Goal: Task Accomplishment & Management: Use online tool/utility

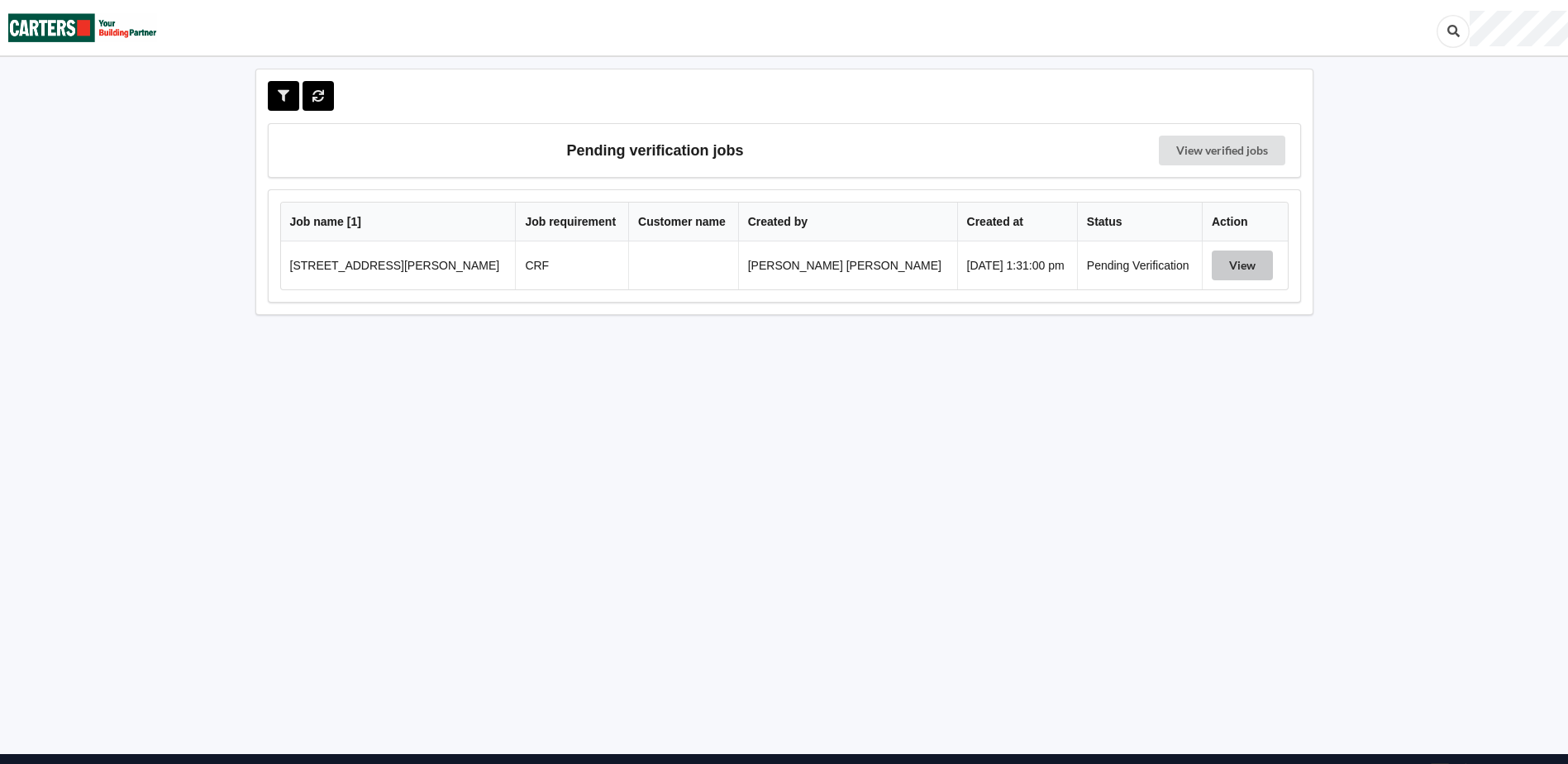
click at [1217, 258] on button "View" at bounding box center [1243, 266] width 61 height 30
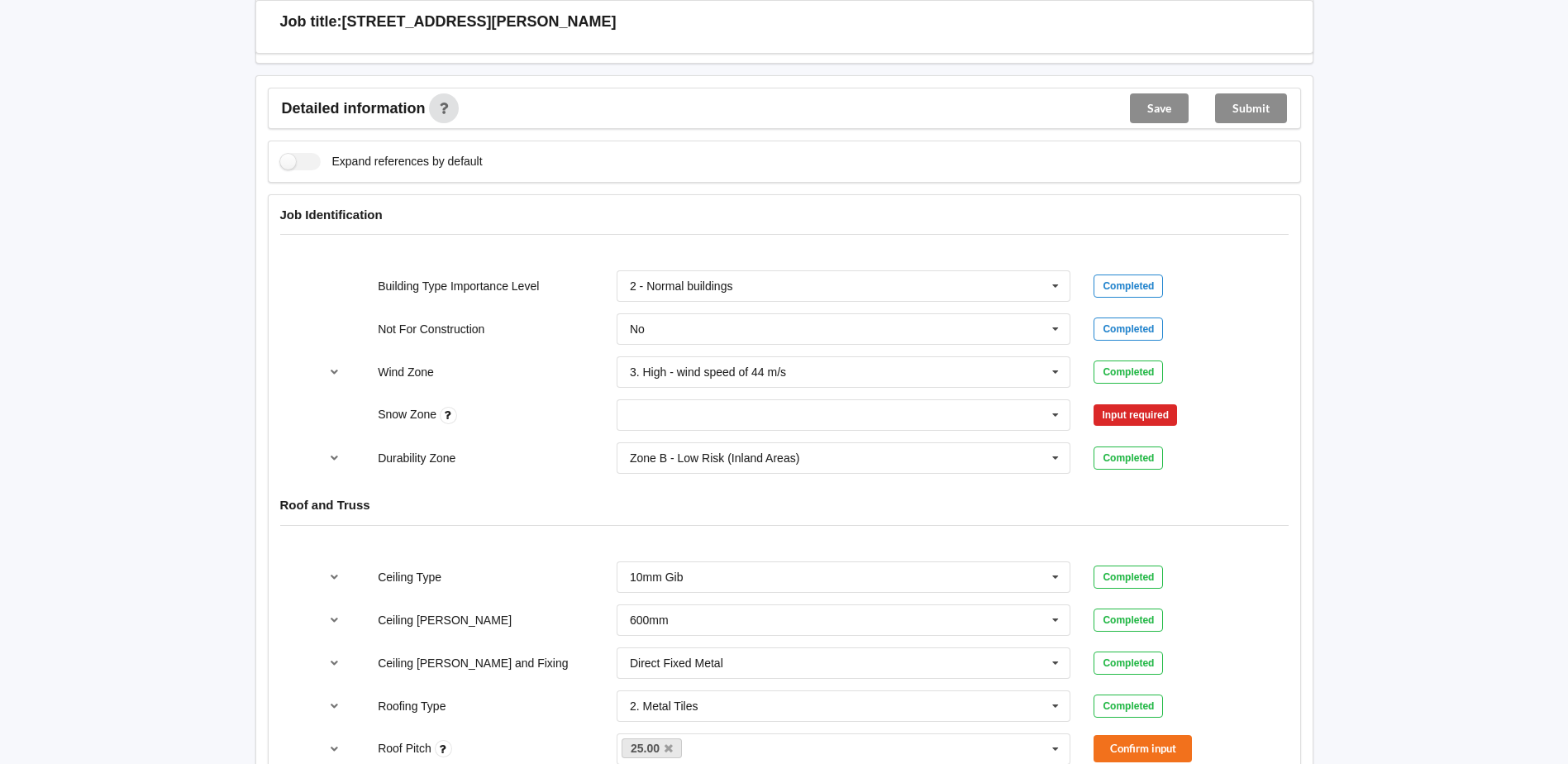
scroll to position [579, 0]
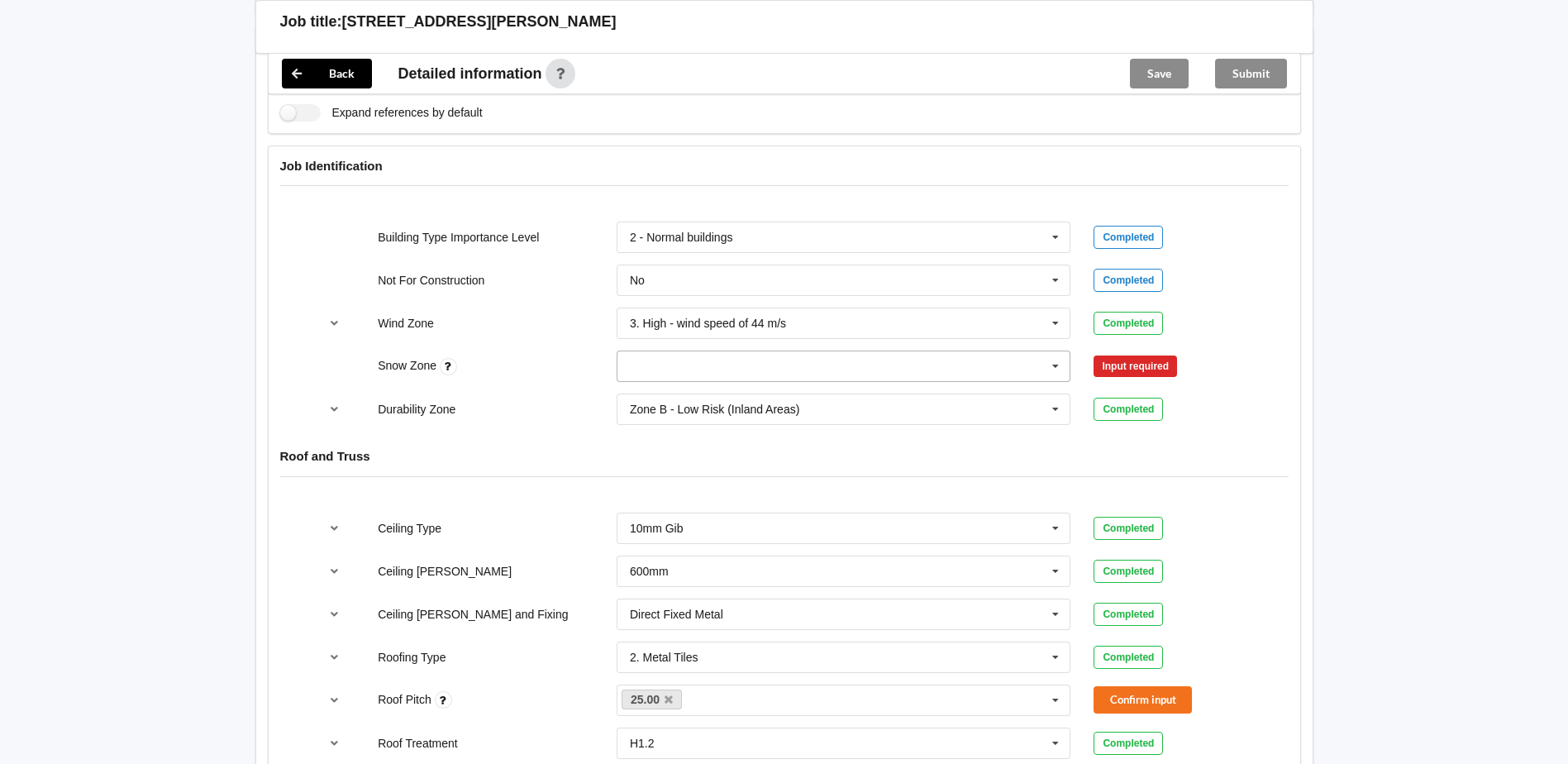
click at [781, 371] on input "text" at bounding box center [844, 366] width 453 height 30
click at [660, 408] on div "N0" at bounding box center [844, 396] width 453 height 31
click at [1097, 363] on button "Confirm input" at bounding box center [1143, 366] width 99 height 27
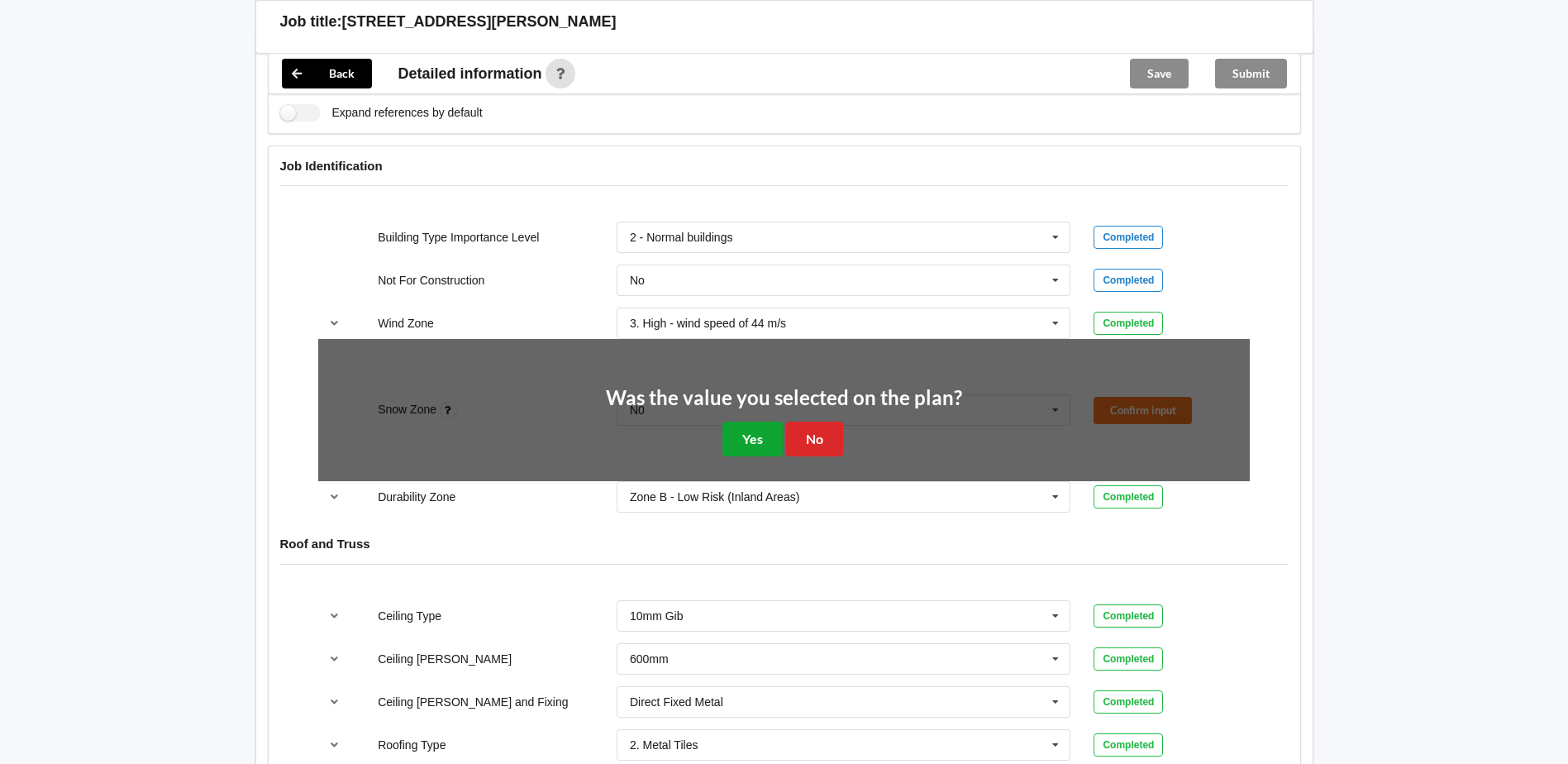
click at [754, 445] on button "Yes" at bounding box center [752, 439] width 60 height 33
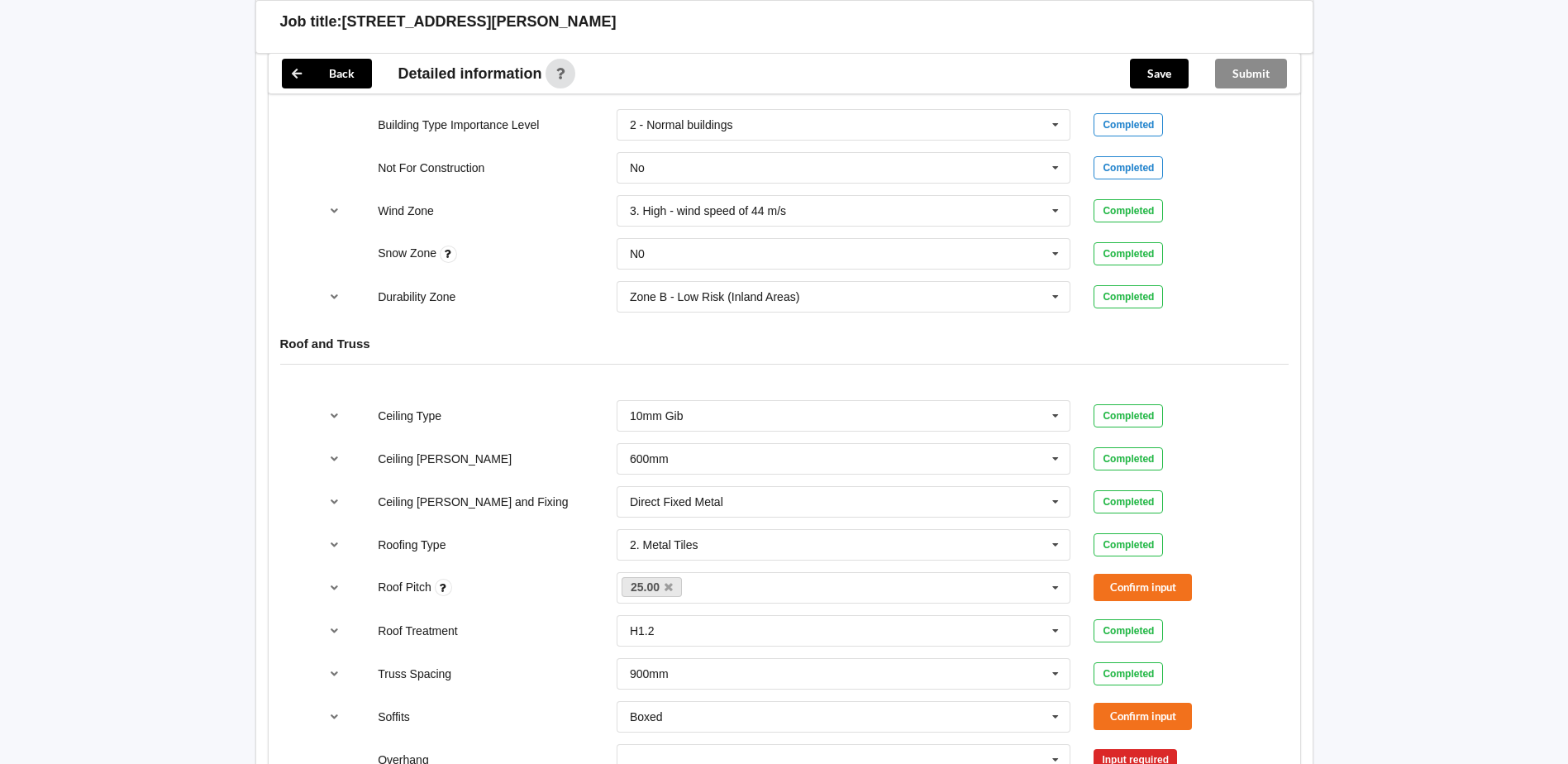
scroll to position [827, 0]
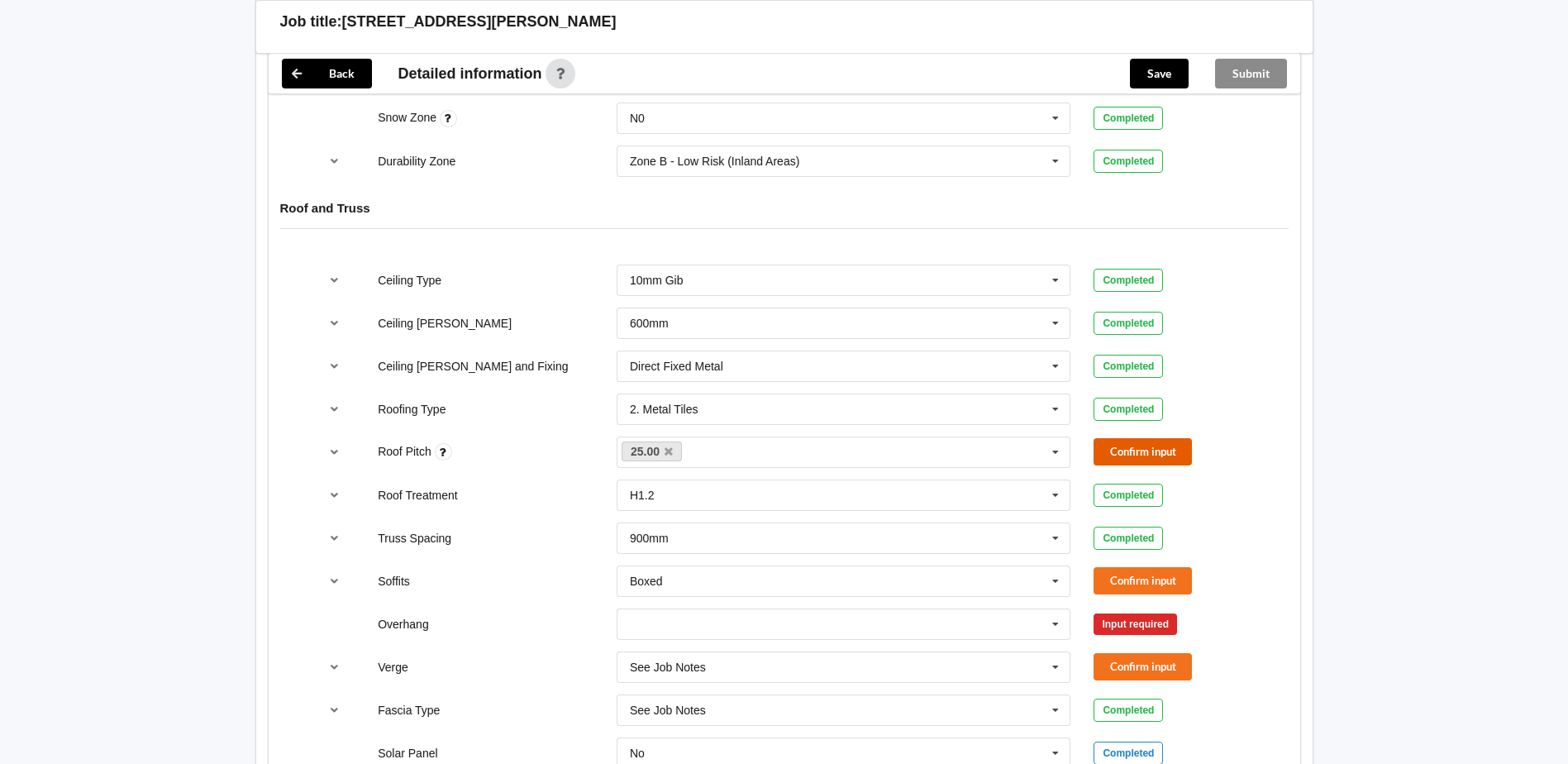
click at [1100, 452] on button "Confirm input" at bounding box center [1143, 451] width 99 height 27
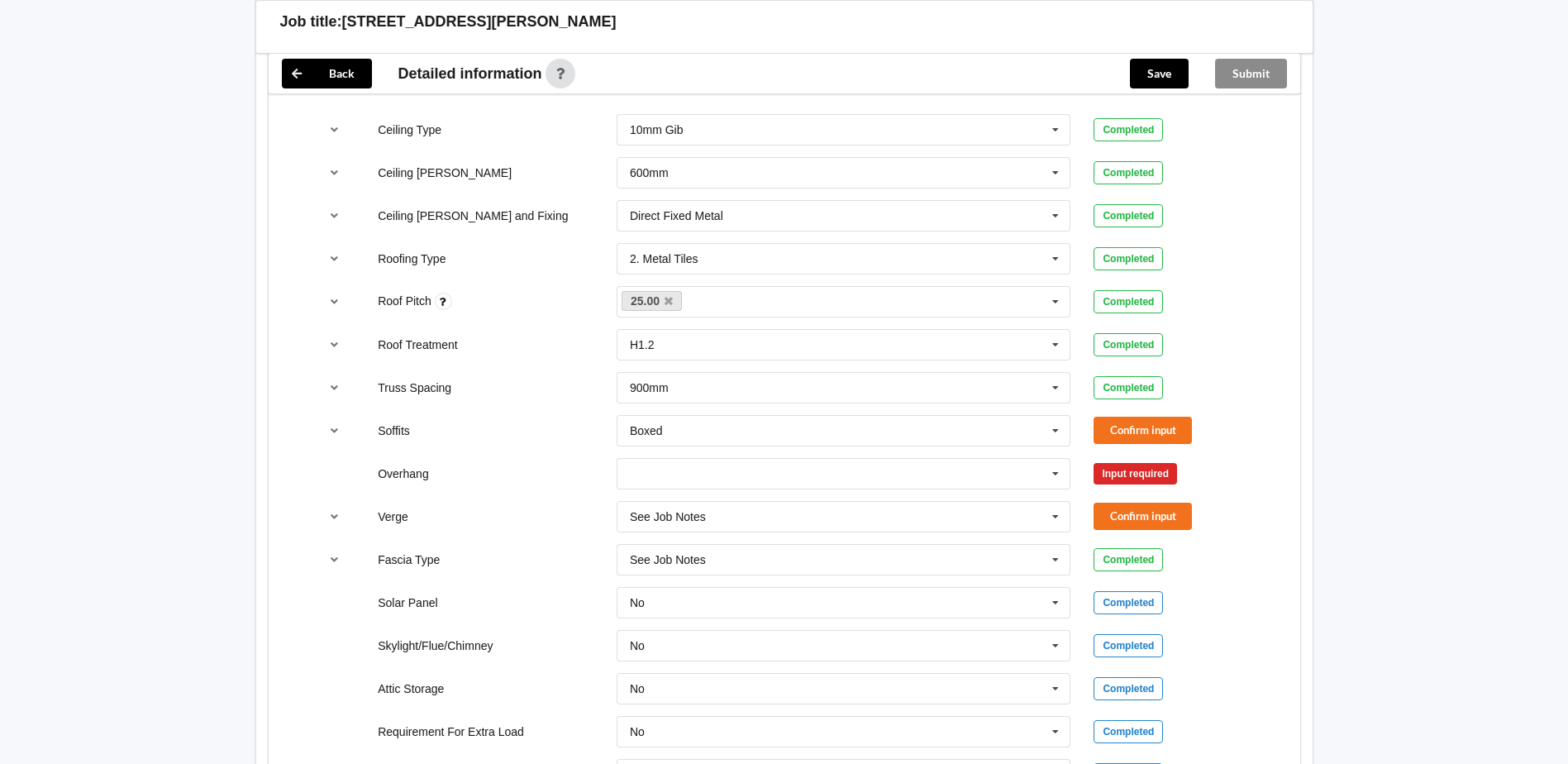
scroll to position [992, 0]
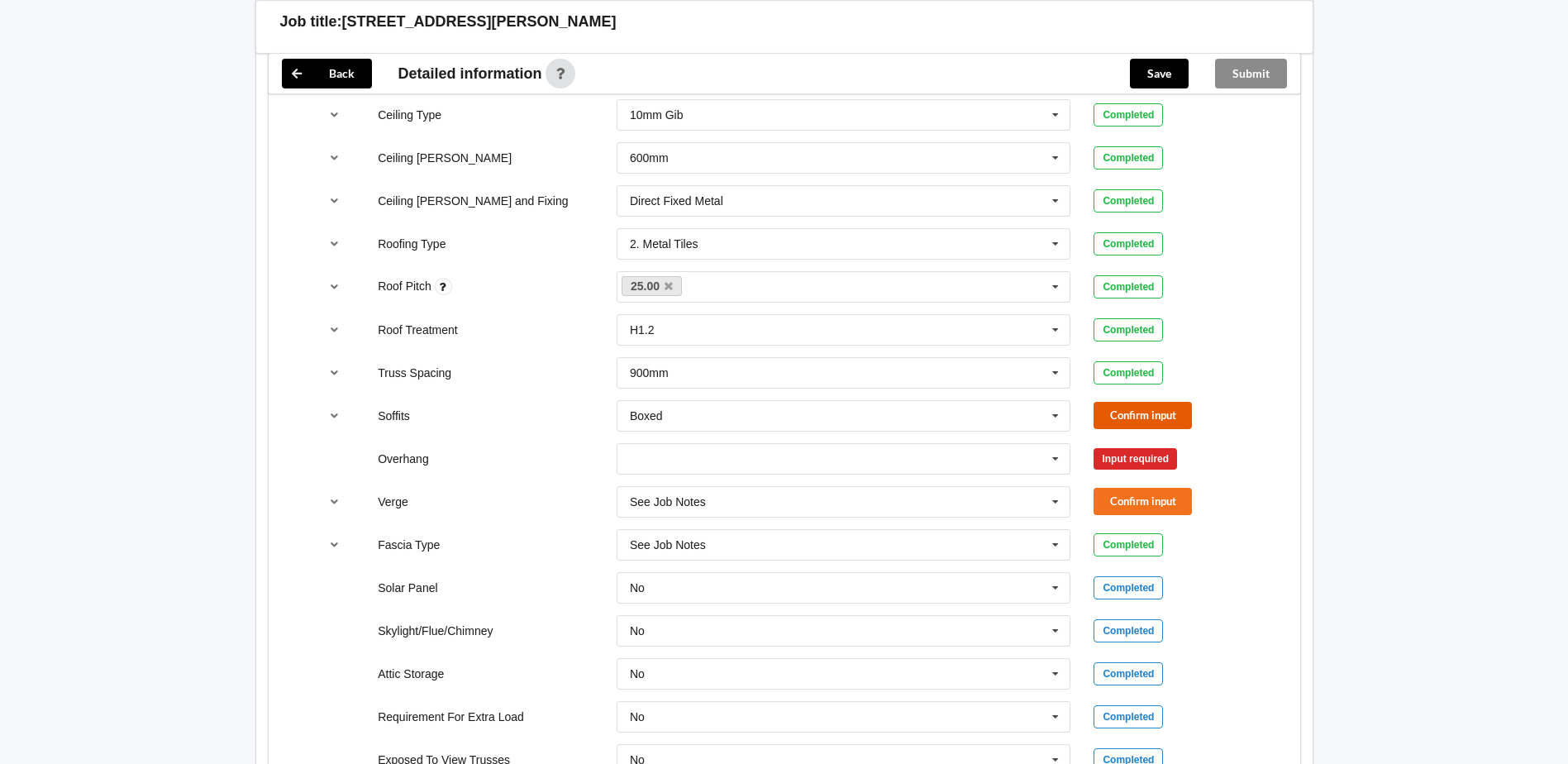
click at [1172, 411] on button "Confirm input" at bounding box center [1143, 415] width 99 height 27
click at [1003, 462] on input "text" at bounding box center [844, 459] width 453 height 30
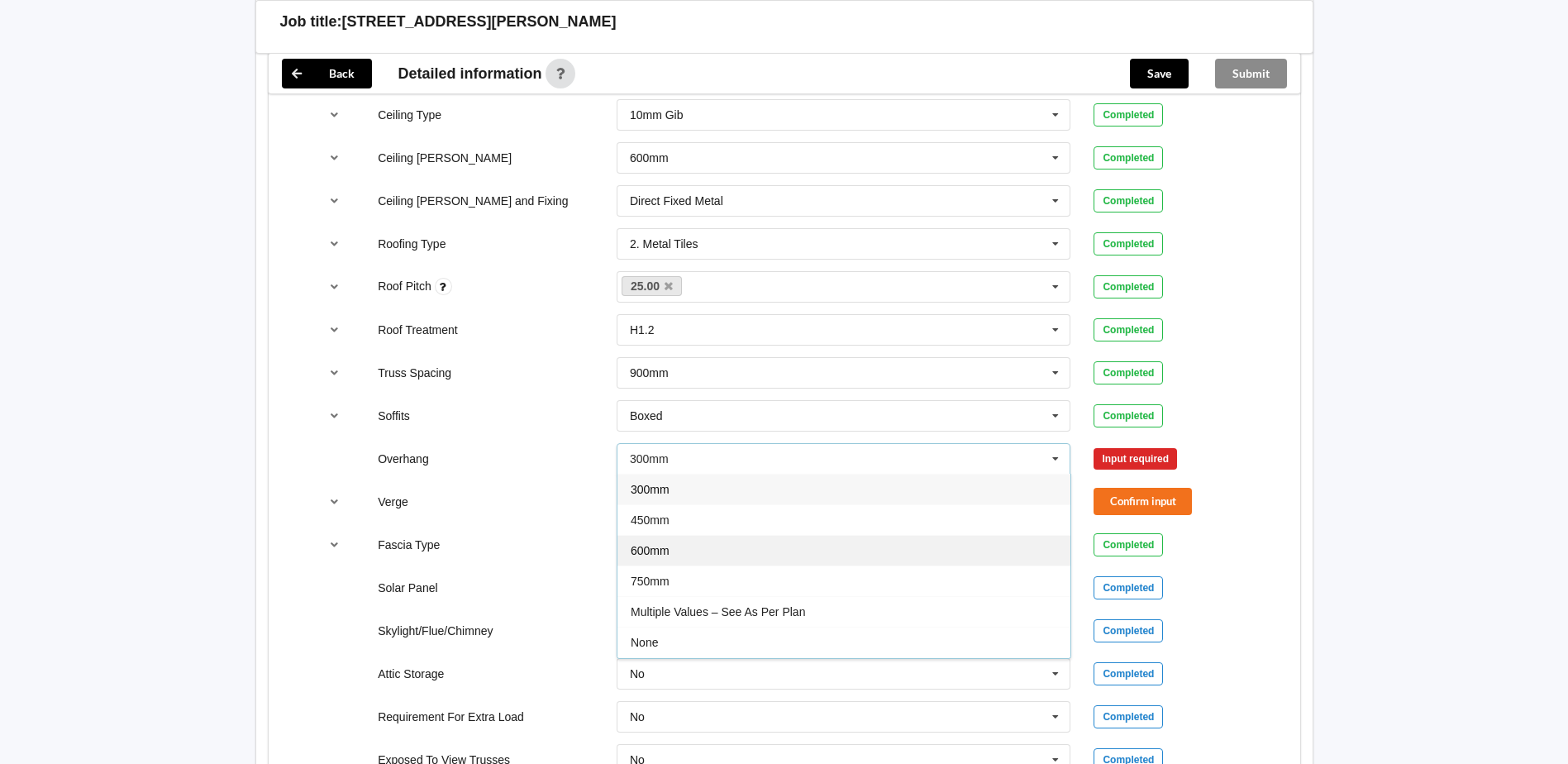
click at [672, 549] on div "600mm" at bounding box center [844, 550] width 453 height 31
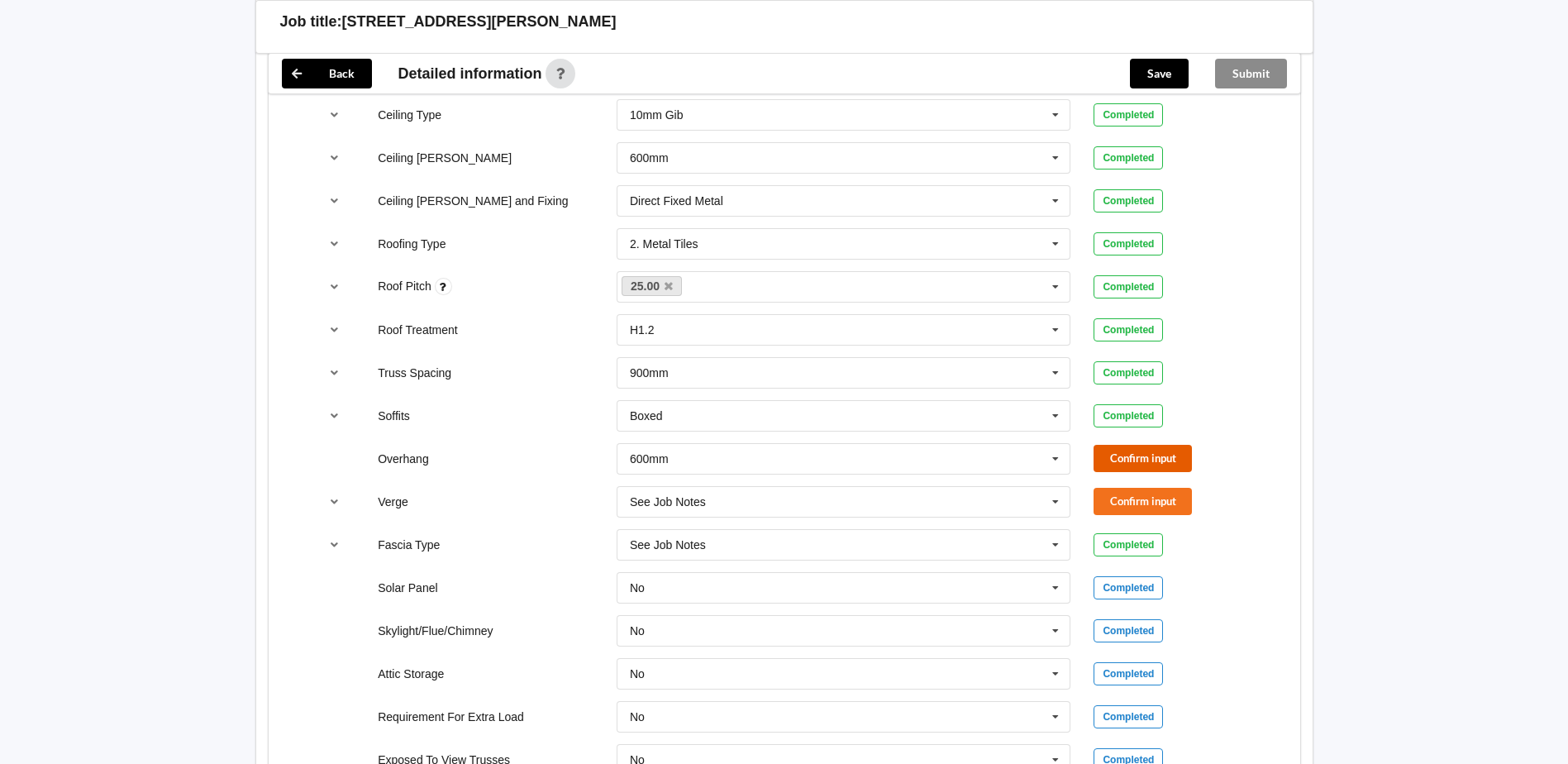
click at [1174, 455] on button "Confirm input" at bounding box center [1143, 458] width 99 height 27
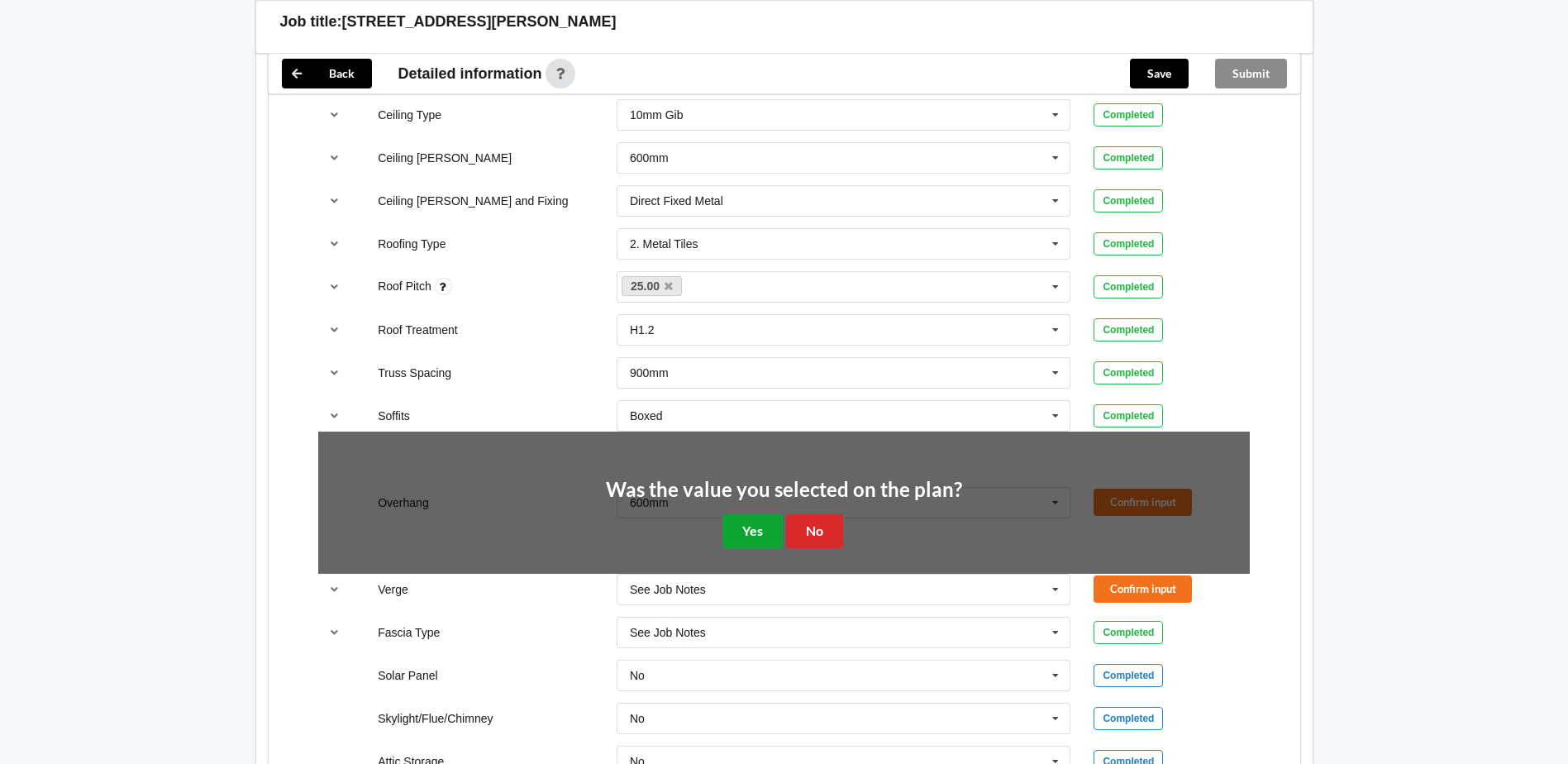
click at [737, 535] on button "Yes" at bounding box center [752, 531] width 60 height 33
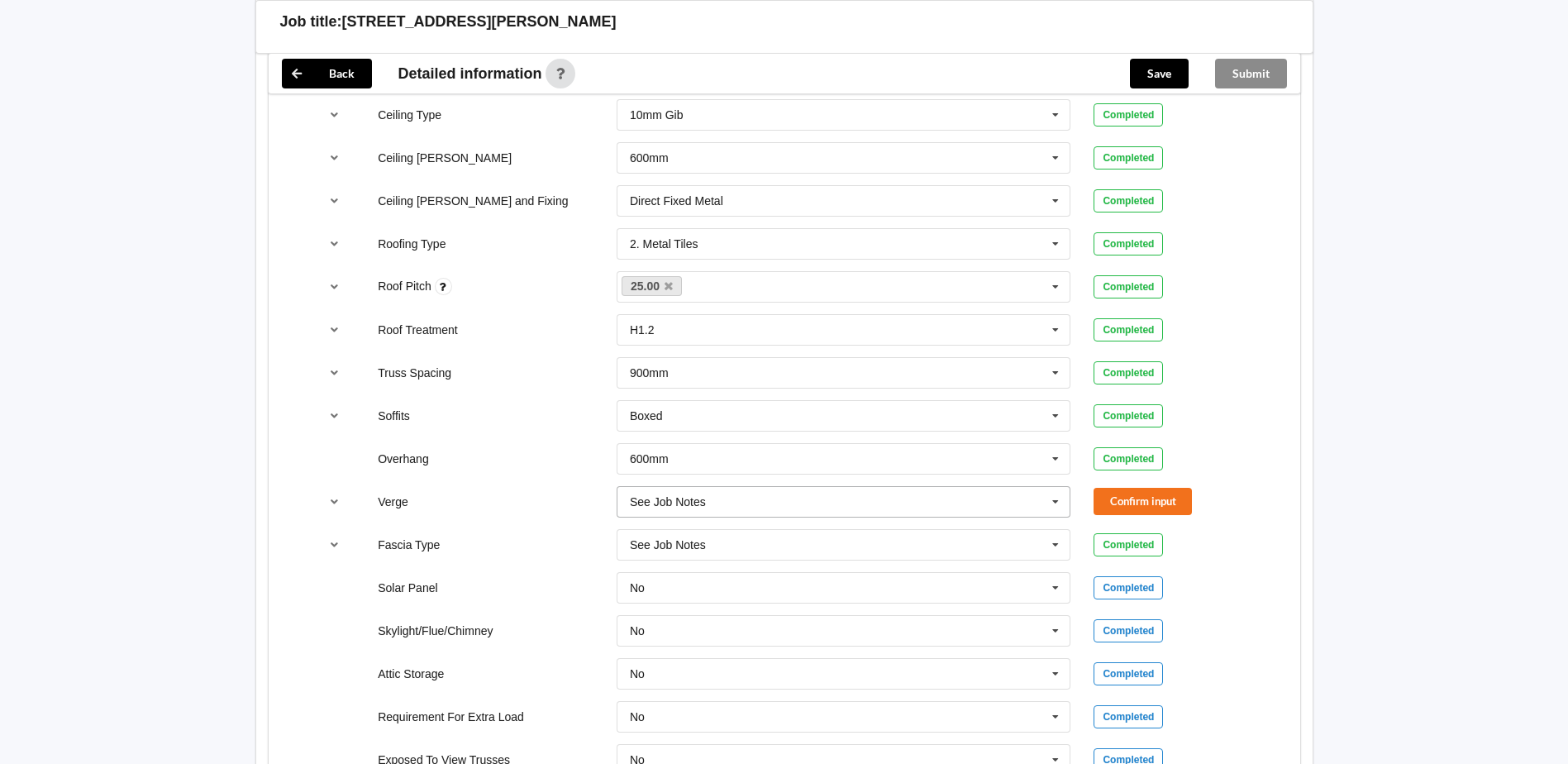
click at [987, 513] on input "text" at bounding box center [844, 502] width 453 height 30
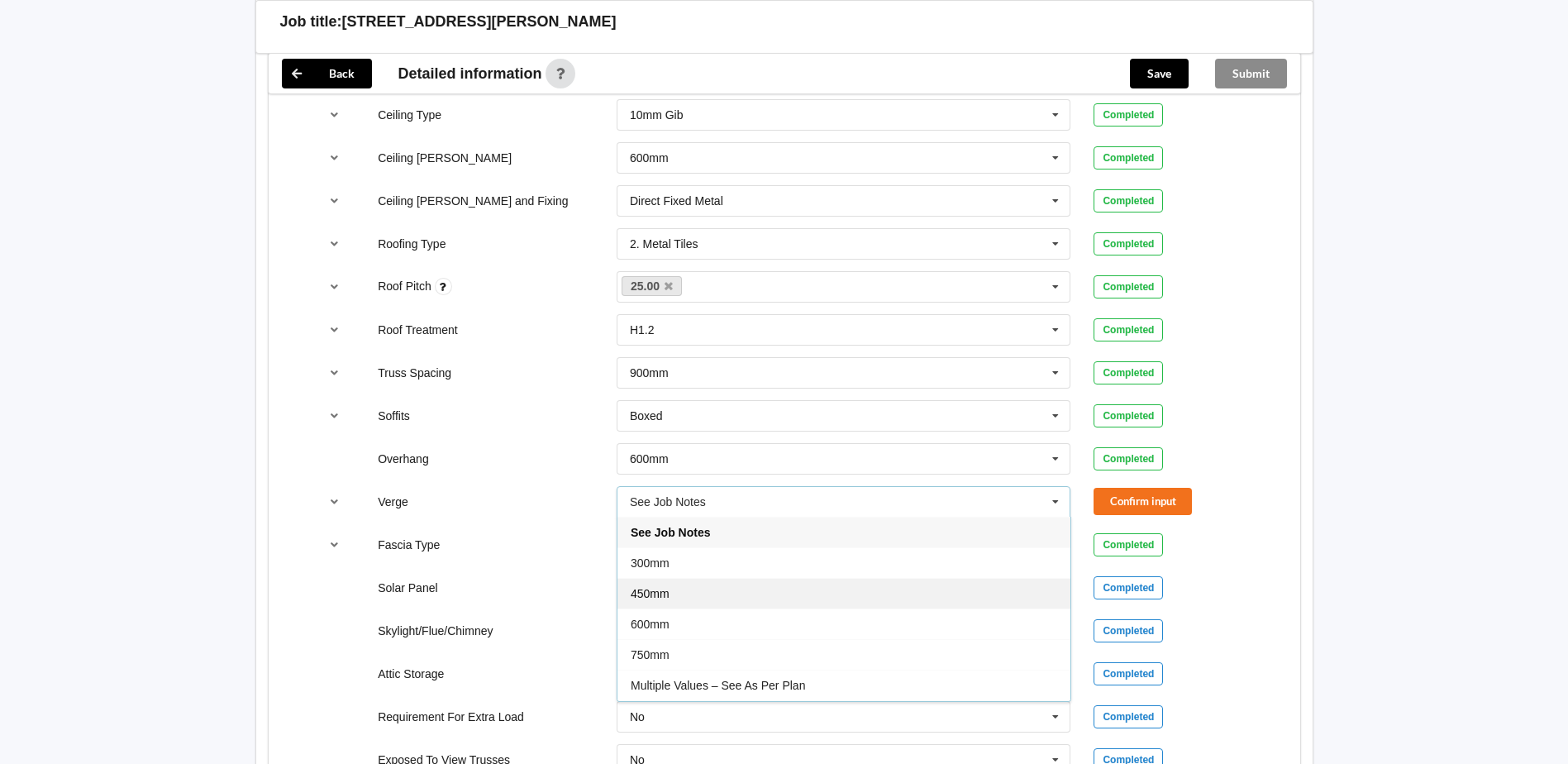
click at [809, 586] on div "450mm" at bounding box center [844, 593] width 453 height 31
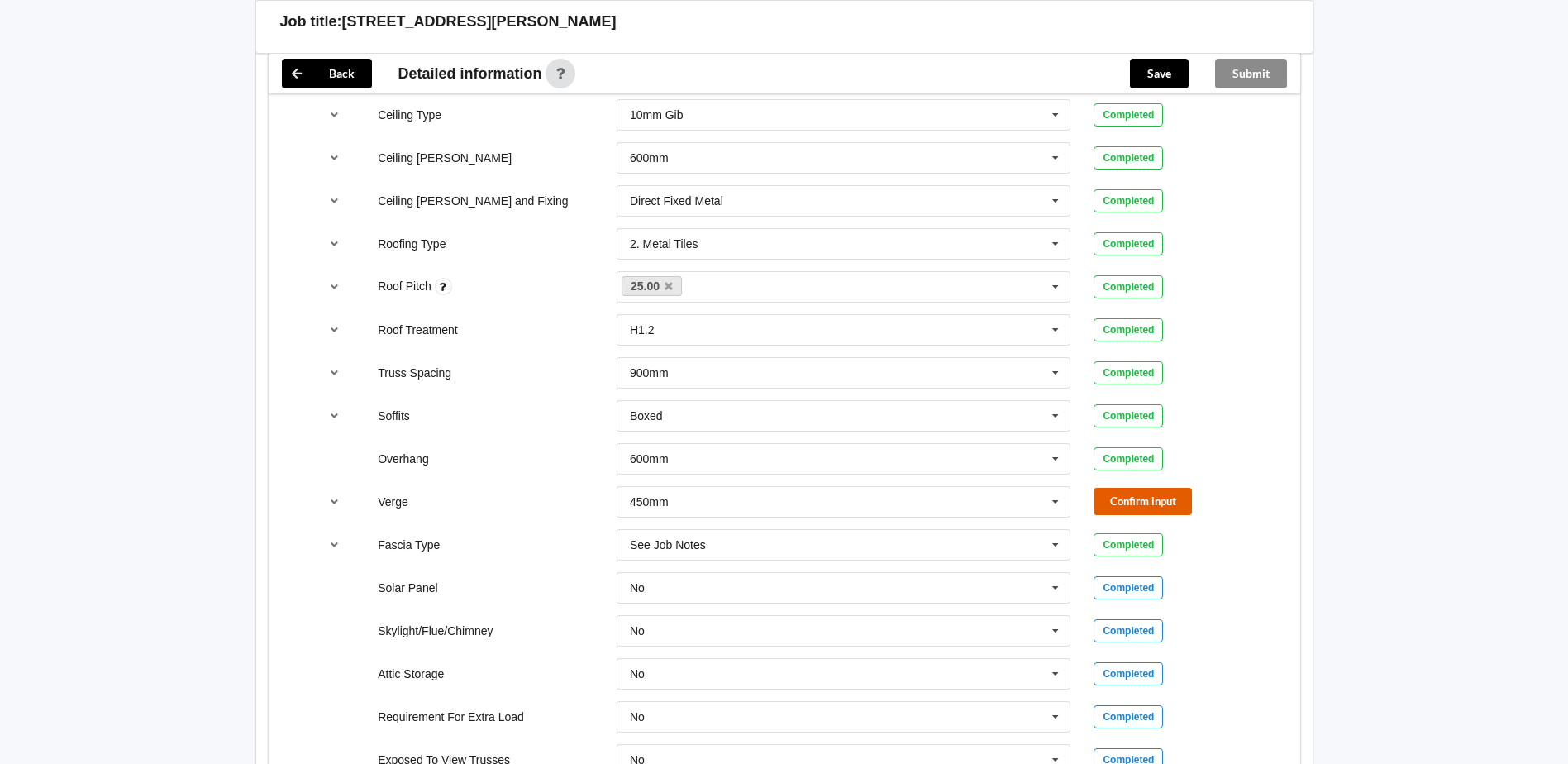
click at [1147, 489] on button "Confirm input" at bounding box center [1143, 501] width 99 height 27
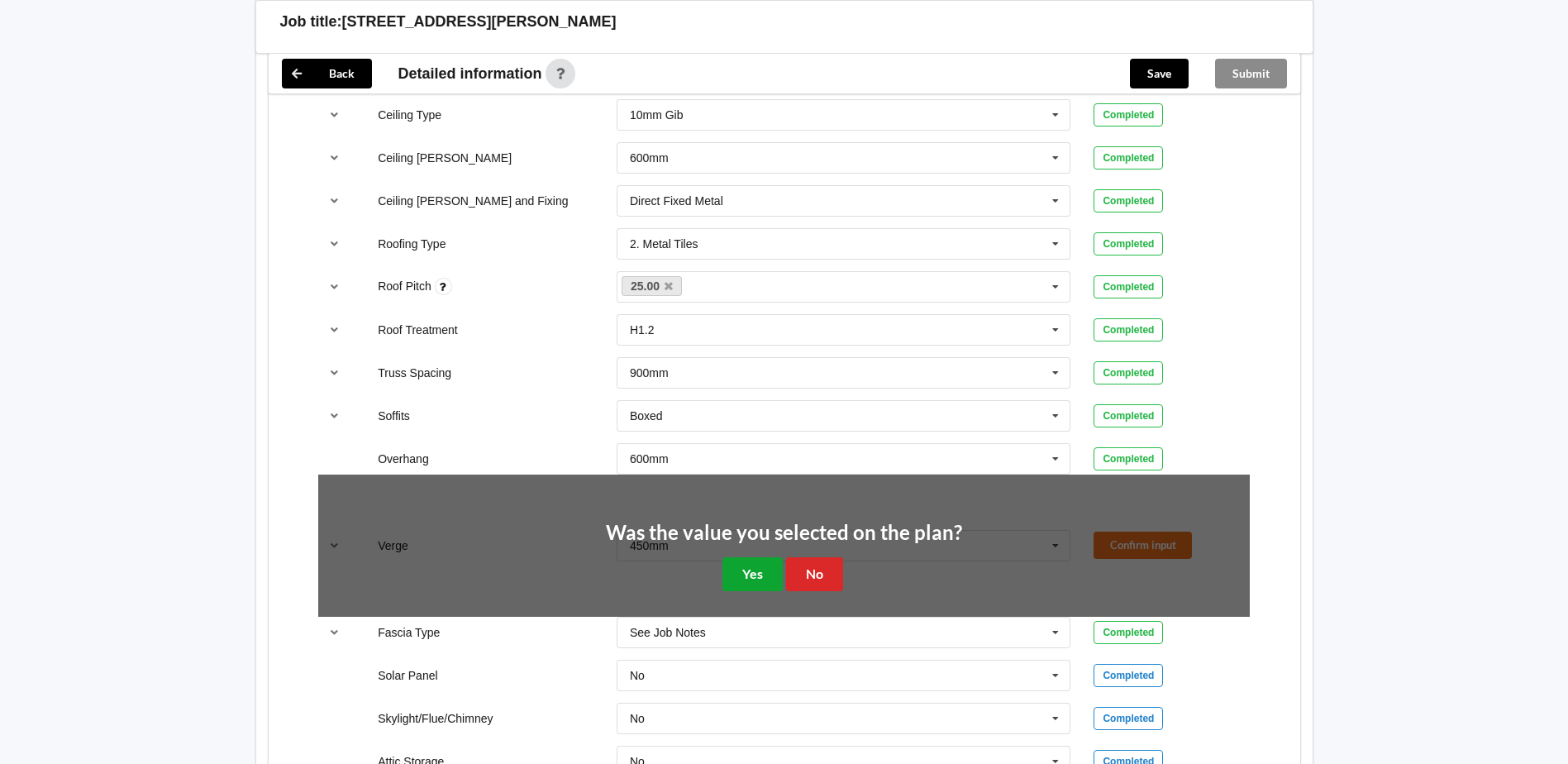
click at [768, 580] on button "Yes" at bounding box center [752, 574] width 60 height 33
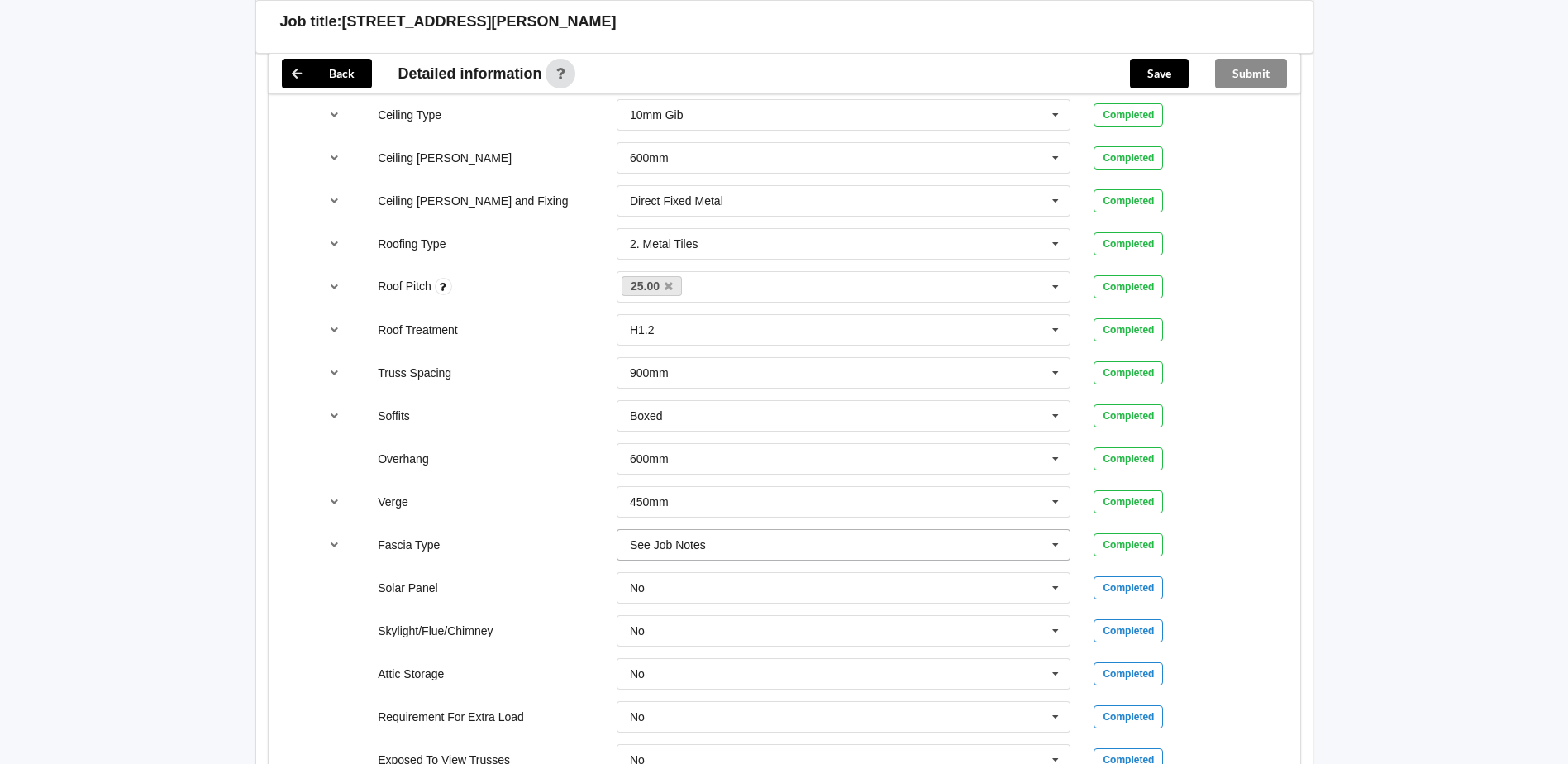
click at [780, 540] on input "text" at bounding box center [844, 545] width 453 height 30
type input "Interline 185"
click at [734, 578] on div "Add Interline 185" at bounding box center [844, 574] width 453 height 31
click at [1142, 535] on button "Confirm input" at bounding box center [1143, 544] width 99 height 27
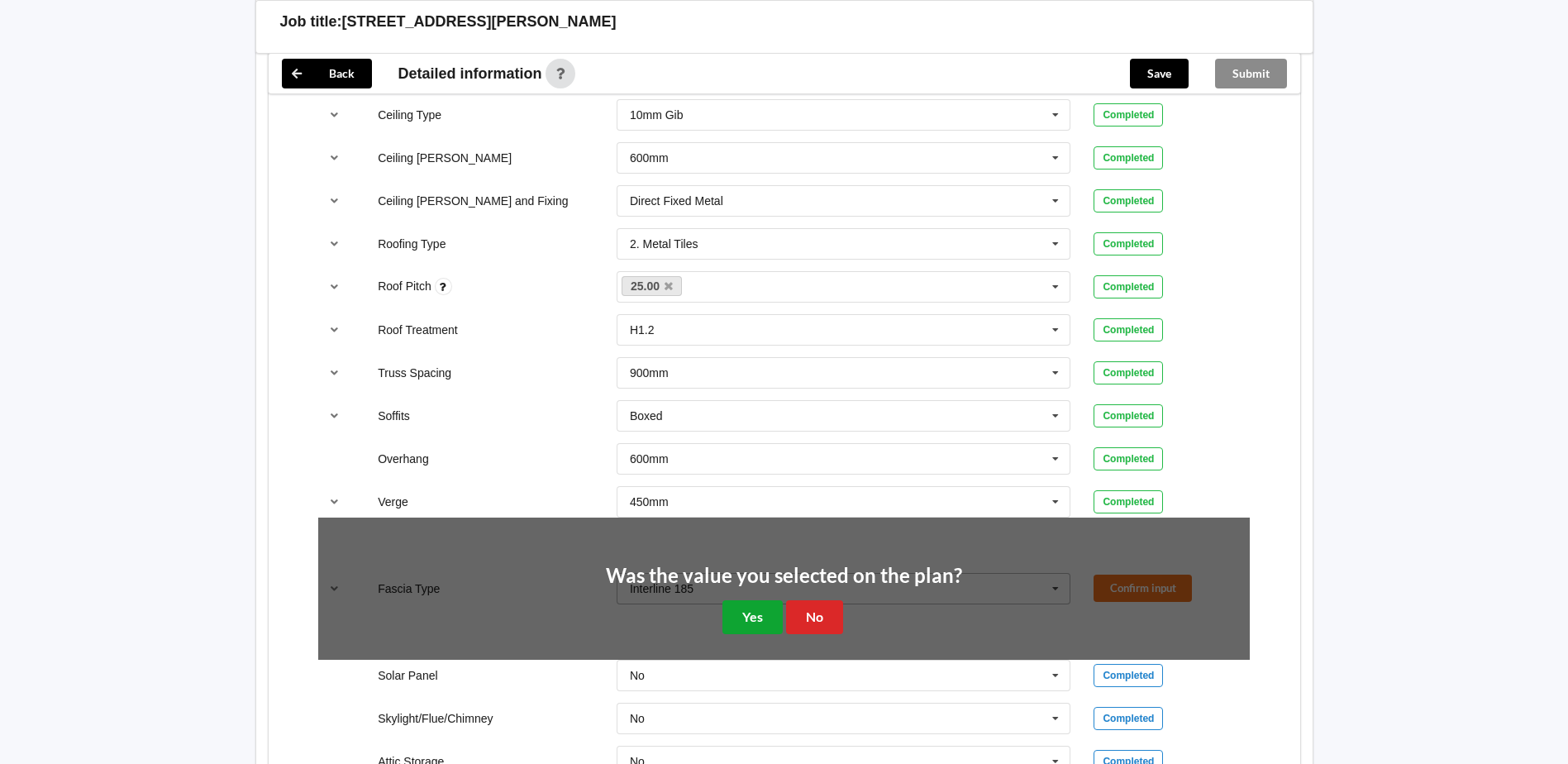
click at [729, 611] on button "Yes" at bounding box center [752, 617] width 60 height 33
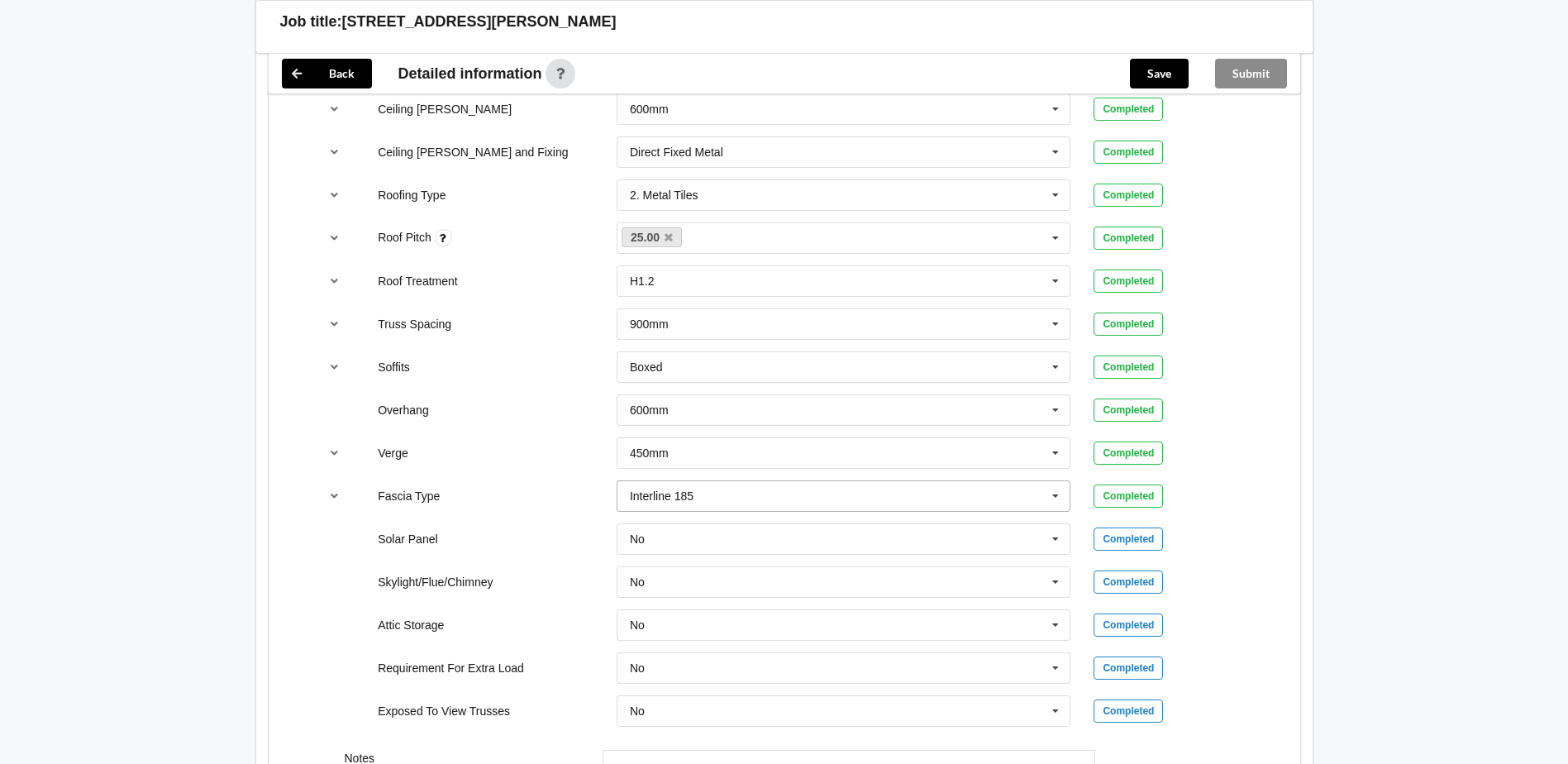
scroll to position [1035, 0]
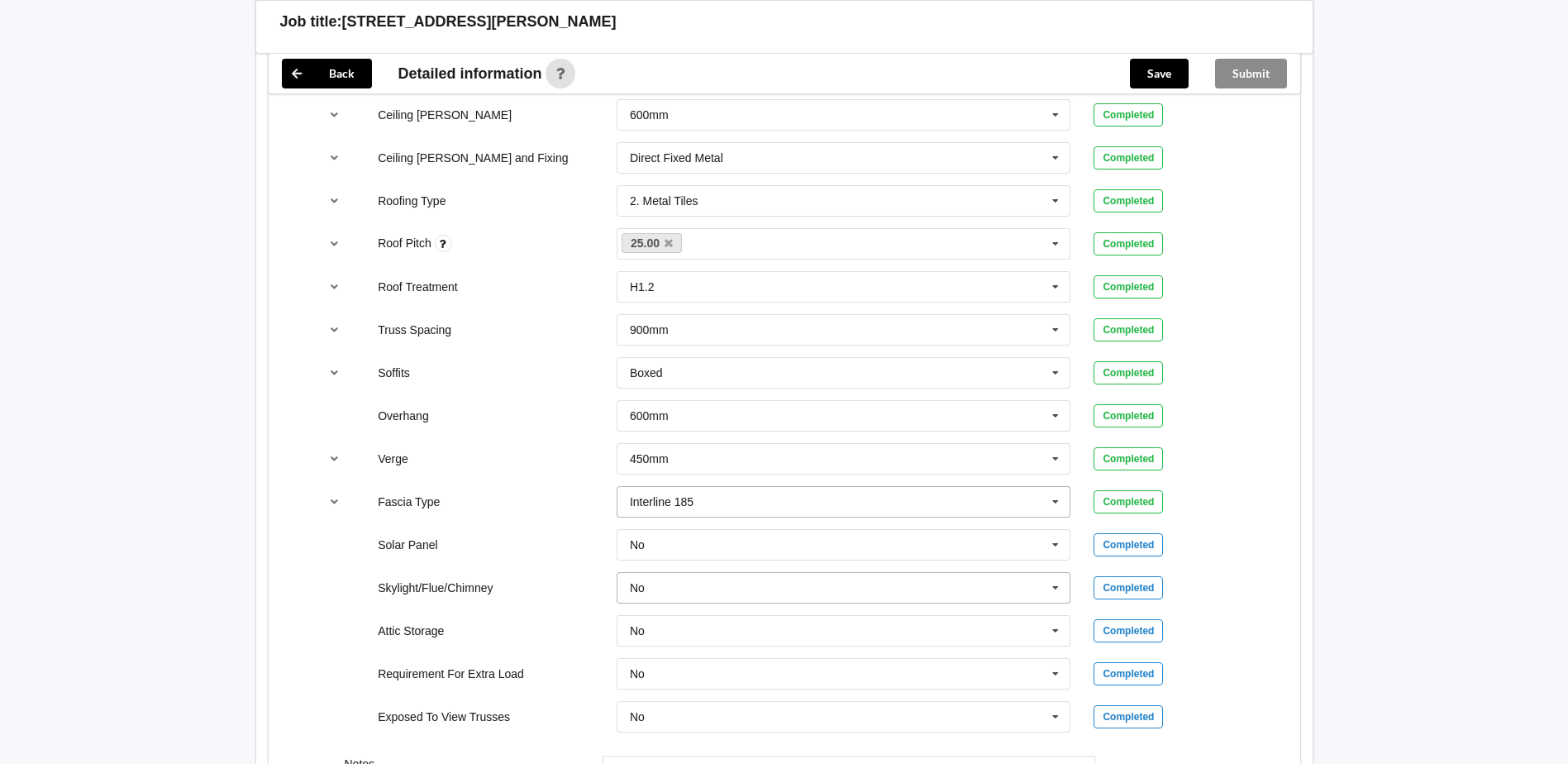
click at [744, 589] on input "text" at bounding box center [844, 587] width 453 height 30
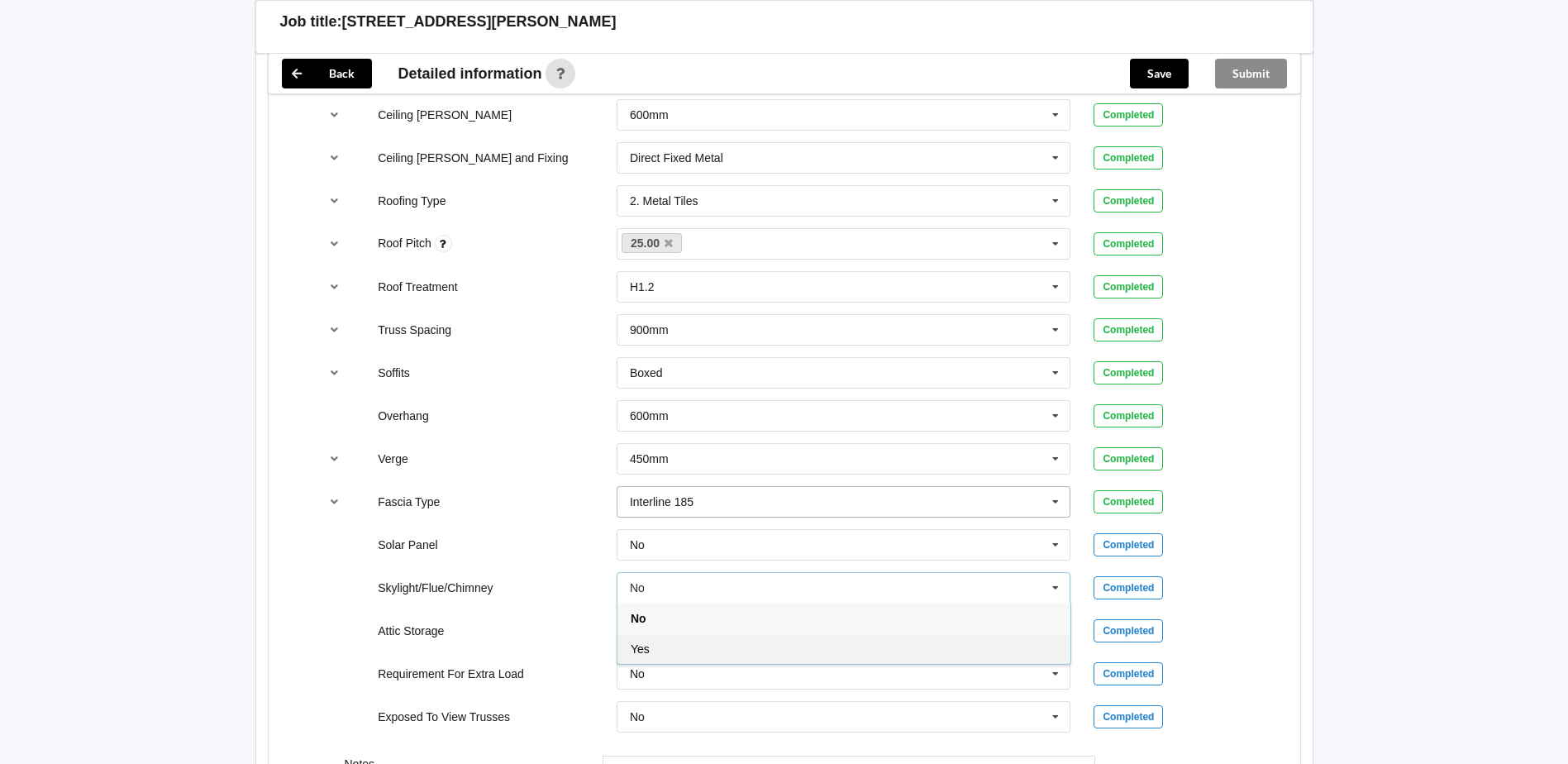
click at [692, 645] on div "Yes" at bounding box center [844, 648] width 453 height 31
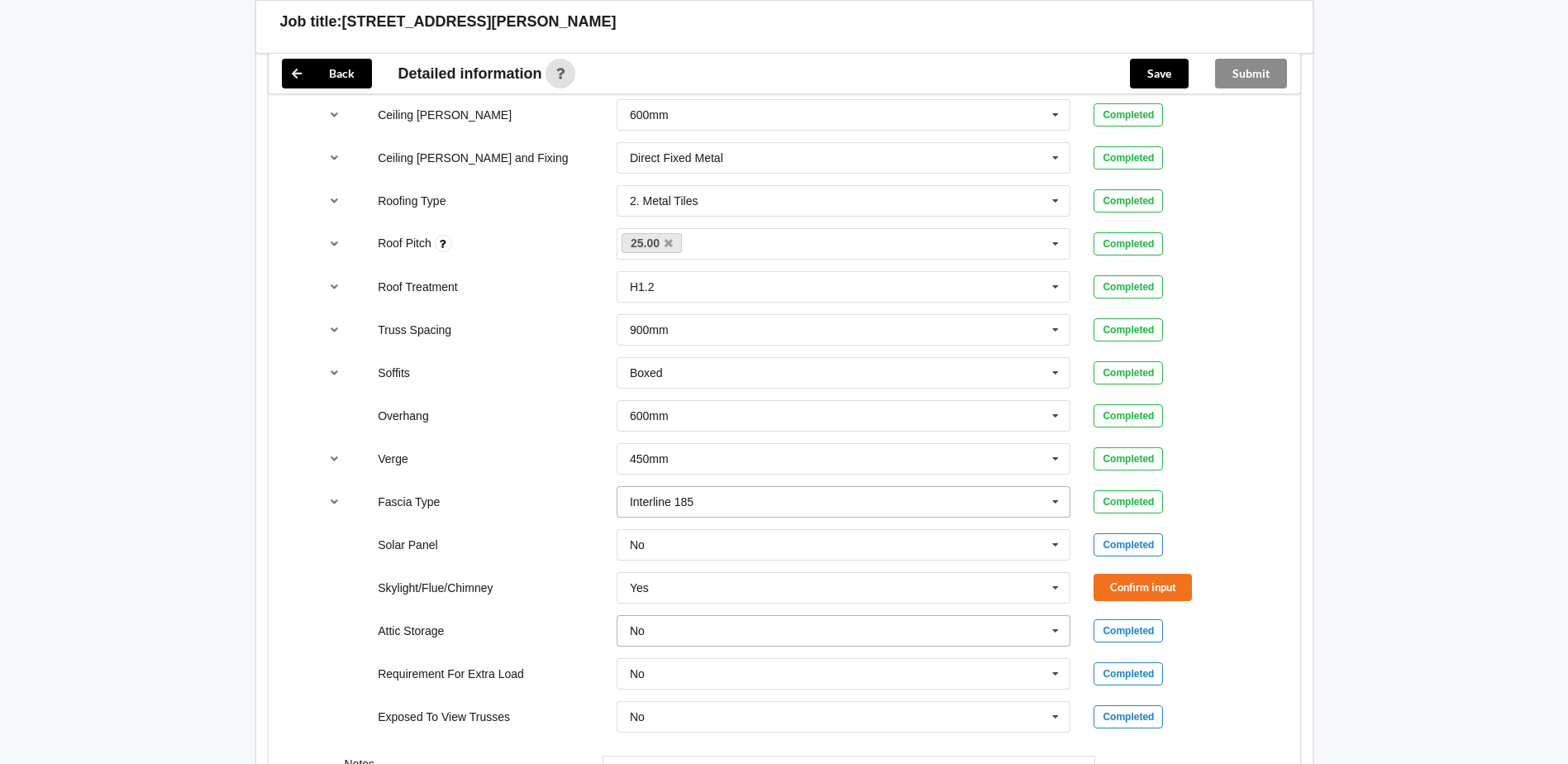
scroll to position [1284, 0]
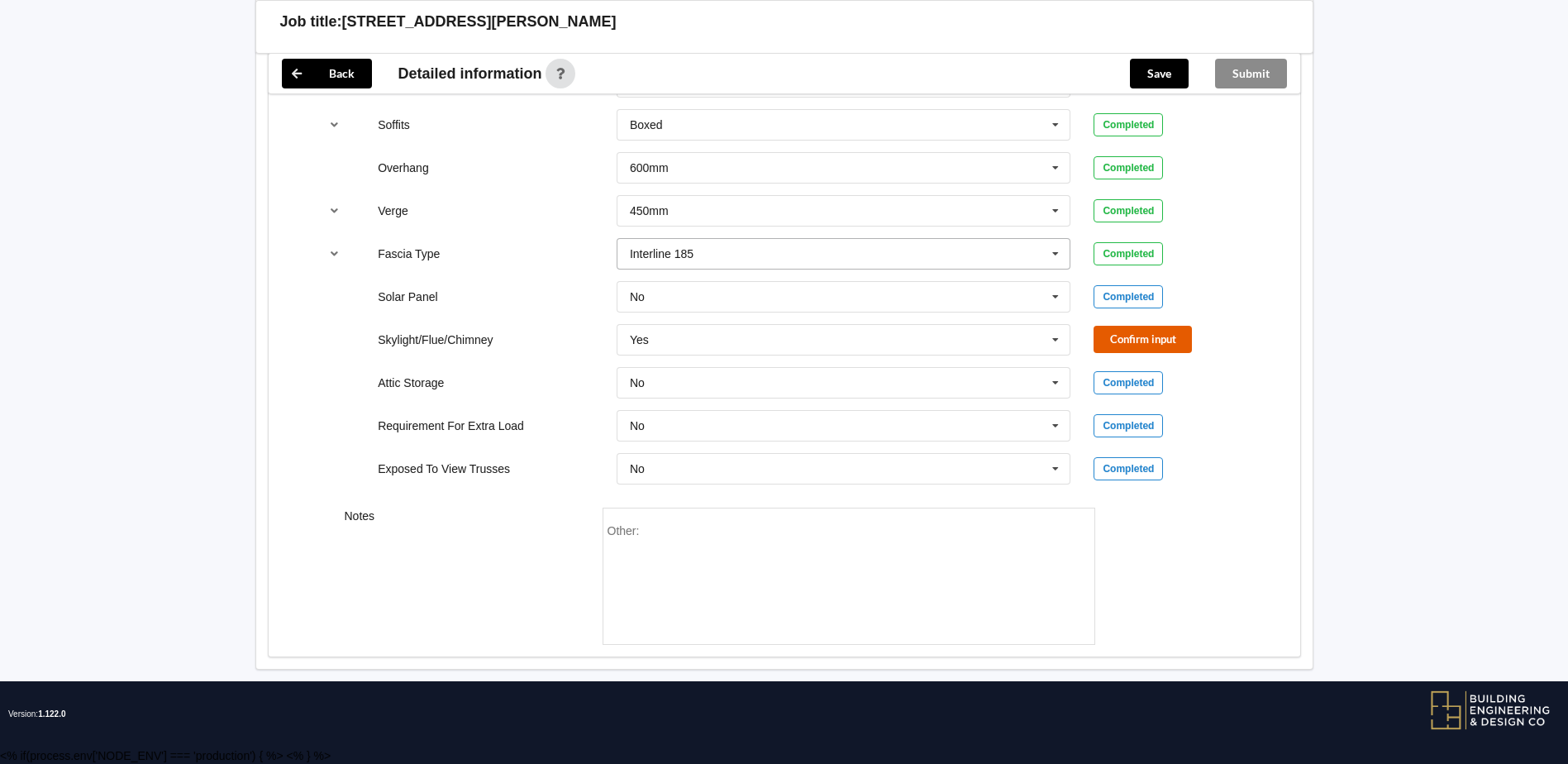
click at [1118, 349] on button "Confirm input" at bounding box center [1143, 338] width 99 height 27
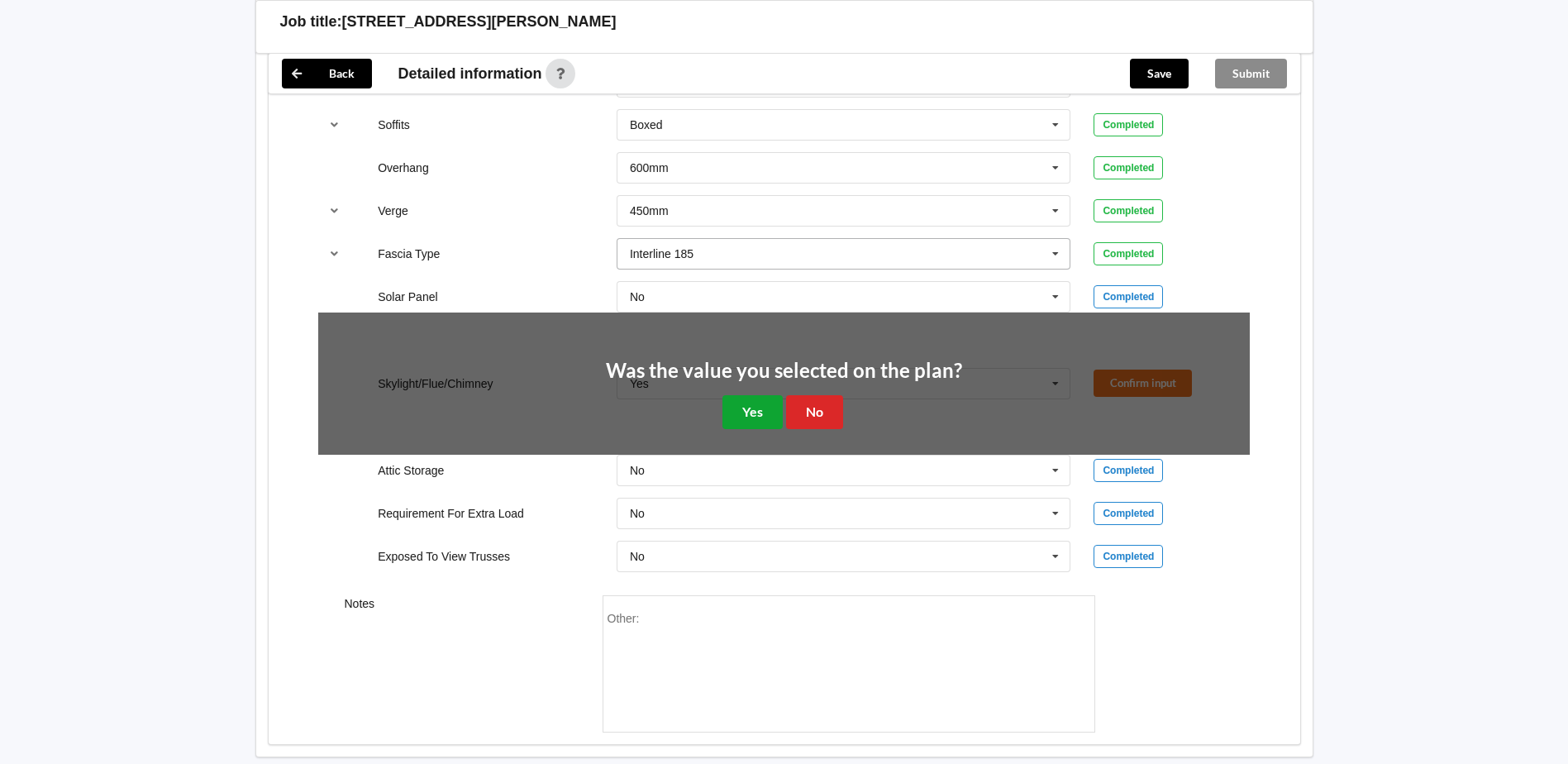
click at [743, 405] on button "Yes" at bounding box center [752, 412] width 60 height 33
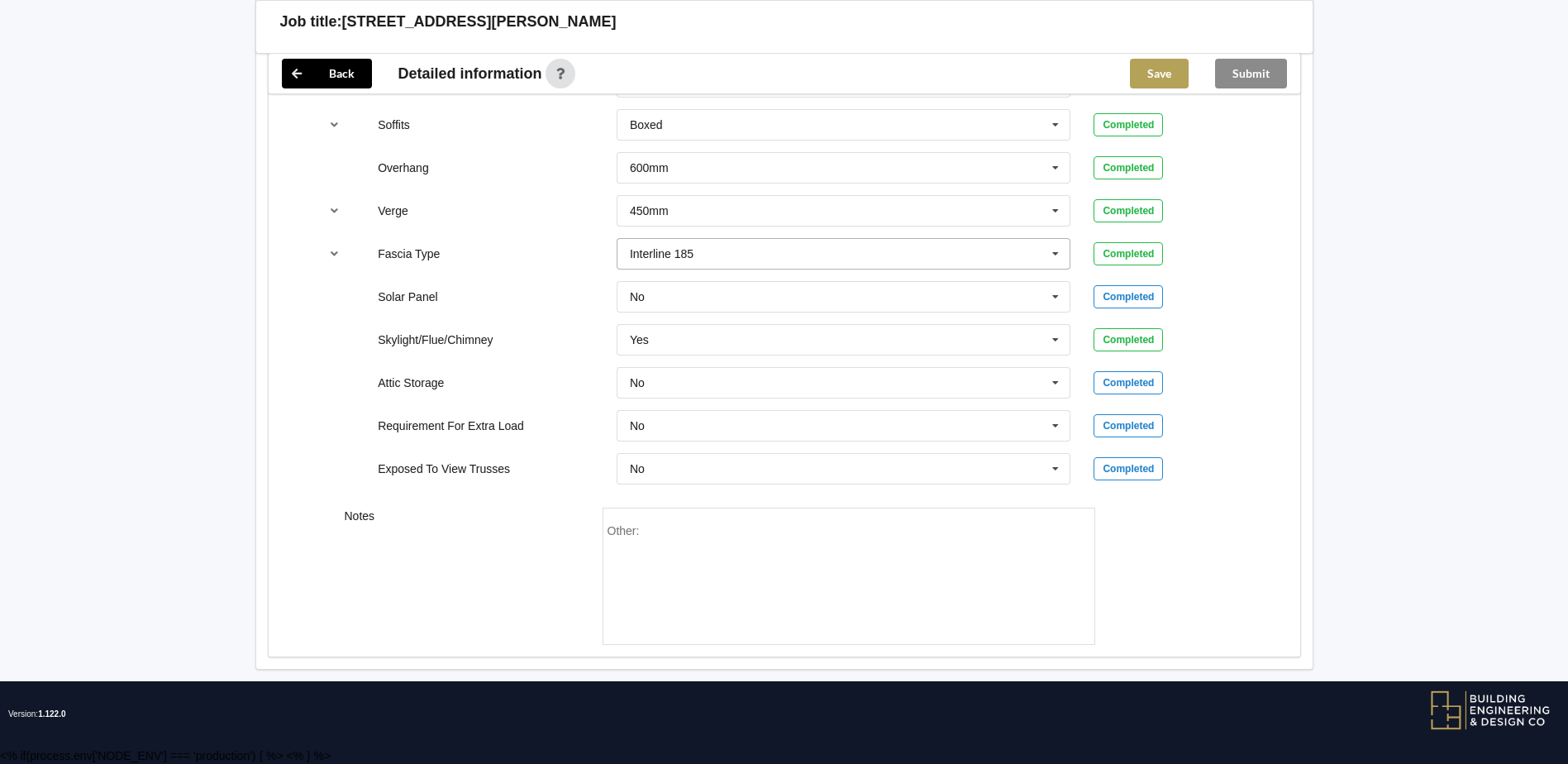
click at [1173, 69] on button "Save" at bounding box center [1159, 73] width 59 height 30
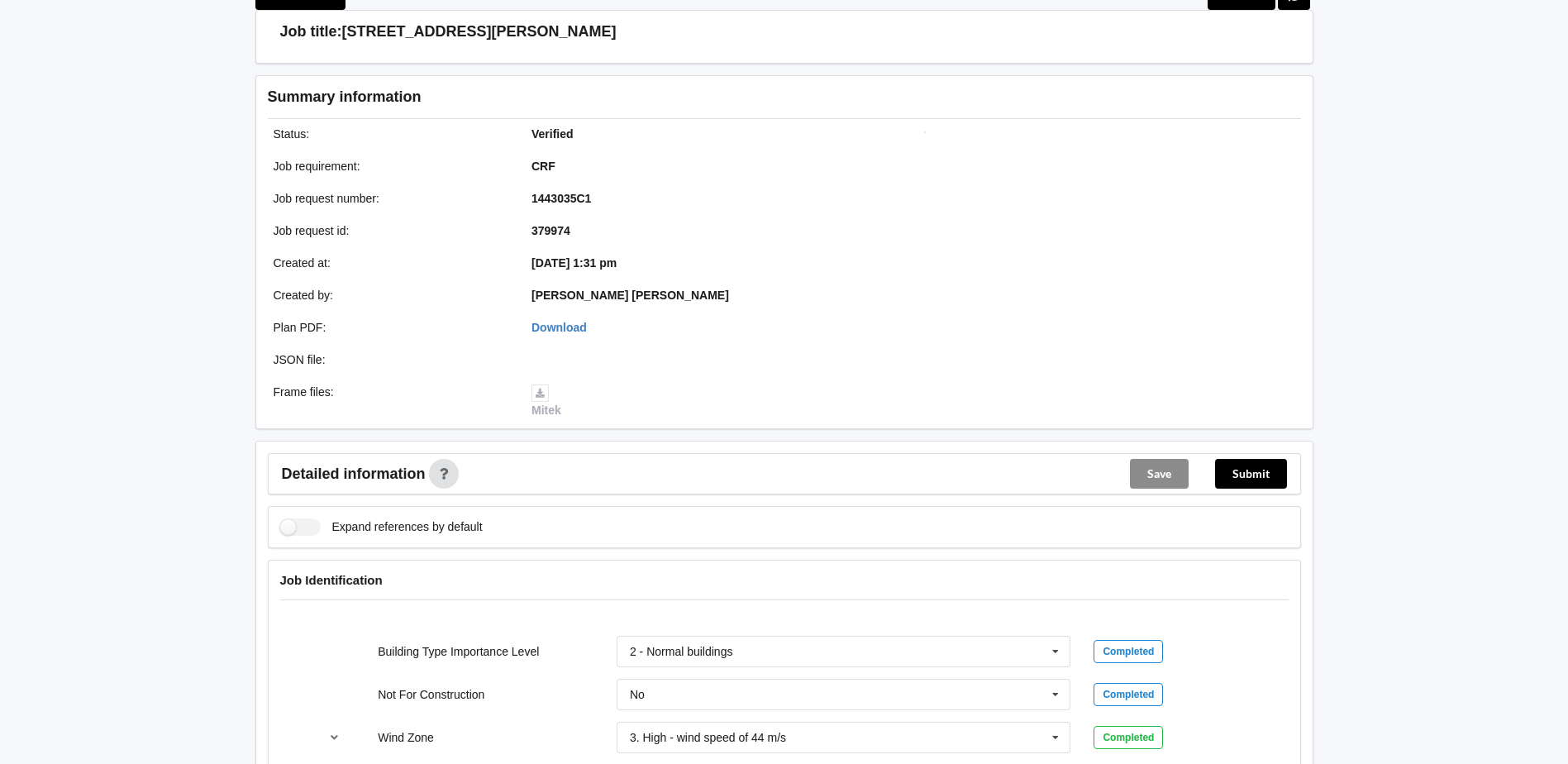
scroll to position [248, 0]
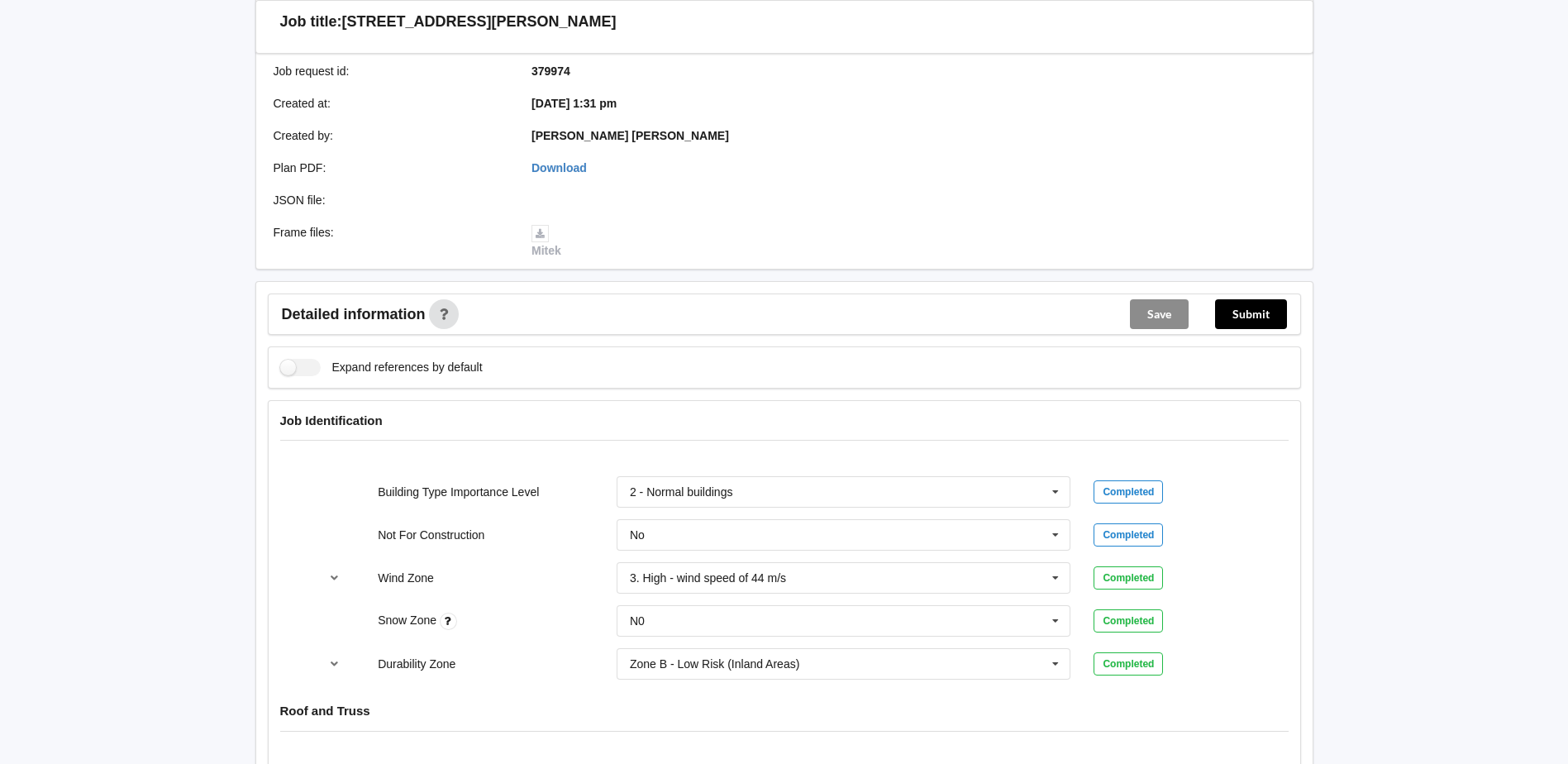
click at [1246, 297] on div "Submit" at bounding box center [1251, 314] width 99 height 40
click at [1250, 308] on button "Submit" at bounding box center [1251, 314] width 72 height 30
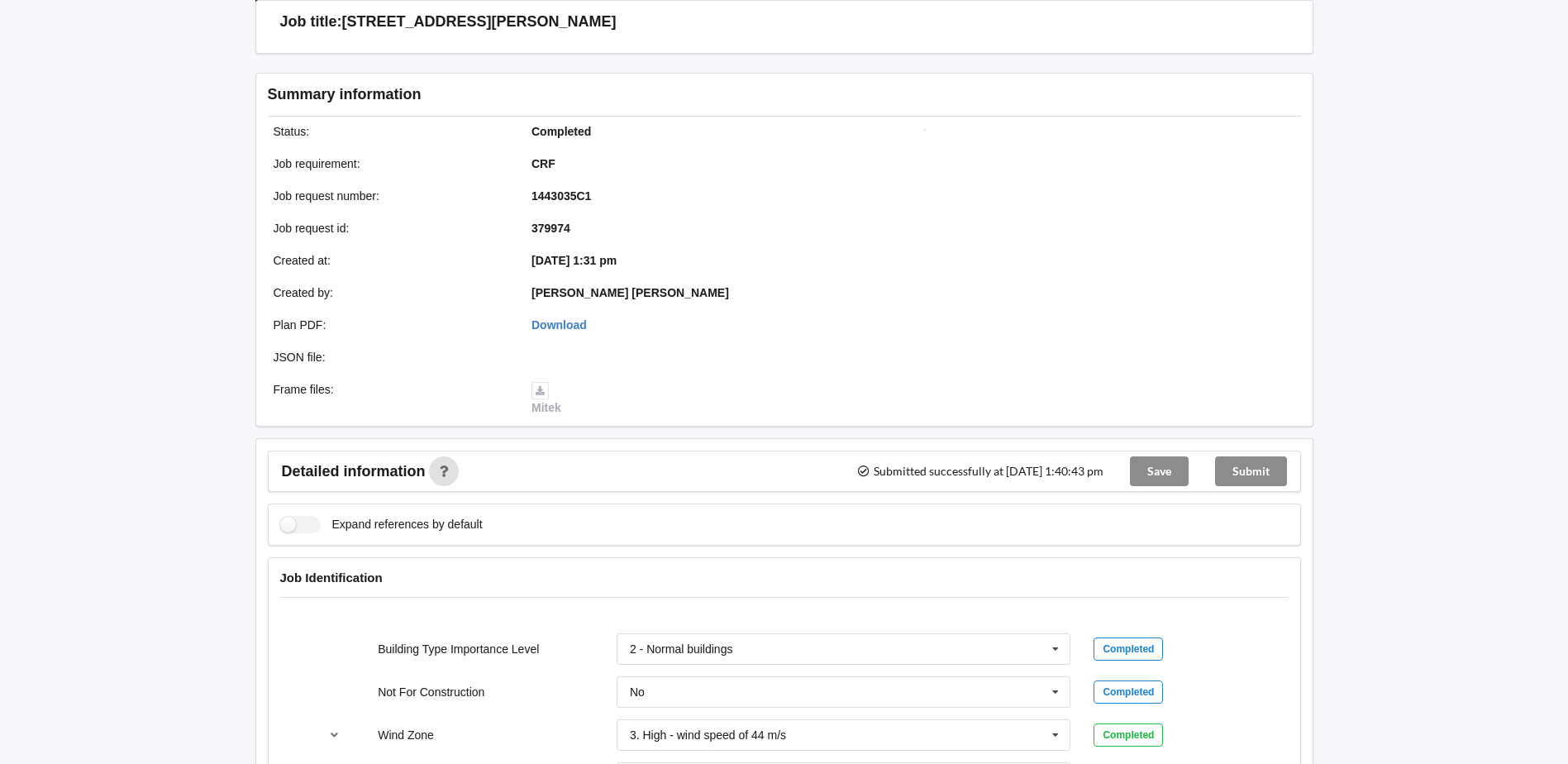
scroll to position [0, 0]
